Goal: Task Accomplishment & Management: Complete application form

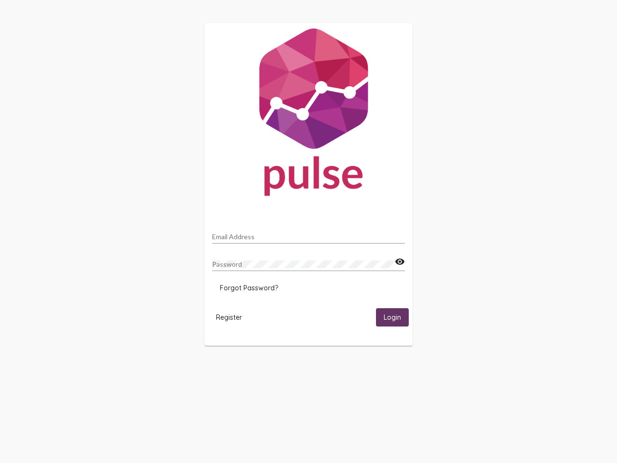
click at [308, 234] on input "Email Address" at bounding box center [308, 237] width 193 height 8
click at [399, 262] on mat-icon "visibility" at bounding box center [400, 262] width 10 height 12
click at [249, 288] on span "Forgot Password?" at bounding box center [249, 287] width 58 height 9
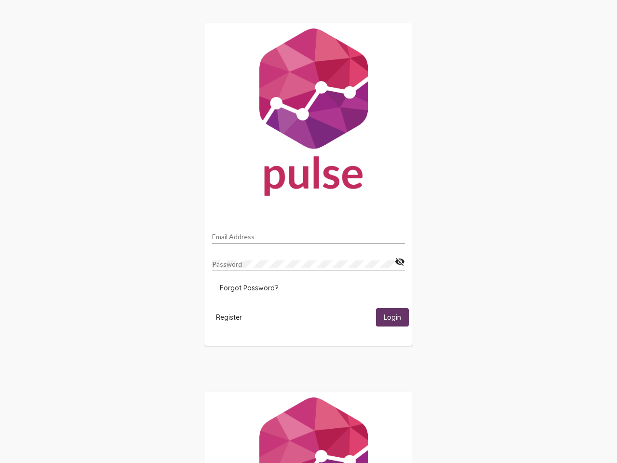
click at [229, 317] on span "Register" at bounding box center [229, 317] width 26 height 9
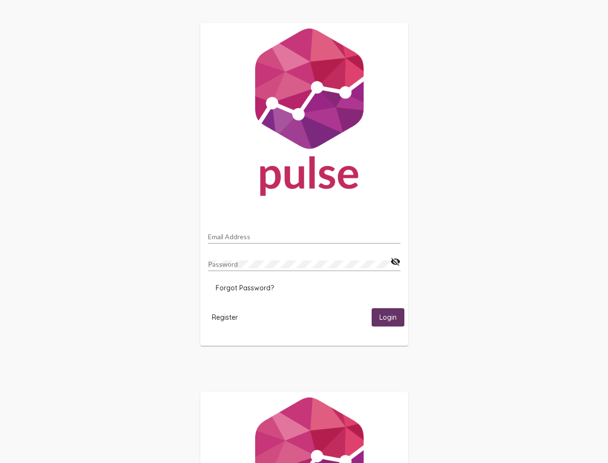
click at [392, 317] on span "Login" at bounding box center [388, 317] width 17 height 9
